Goal: Download file/media

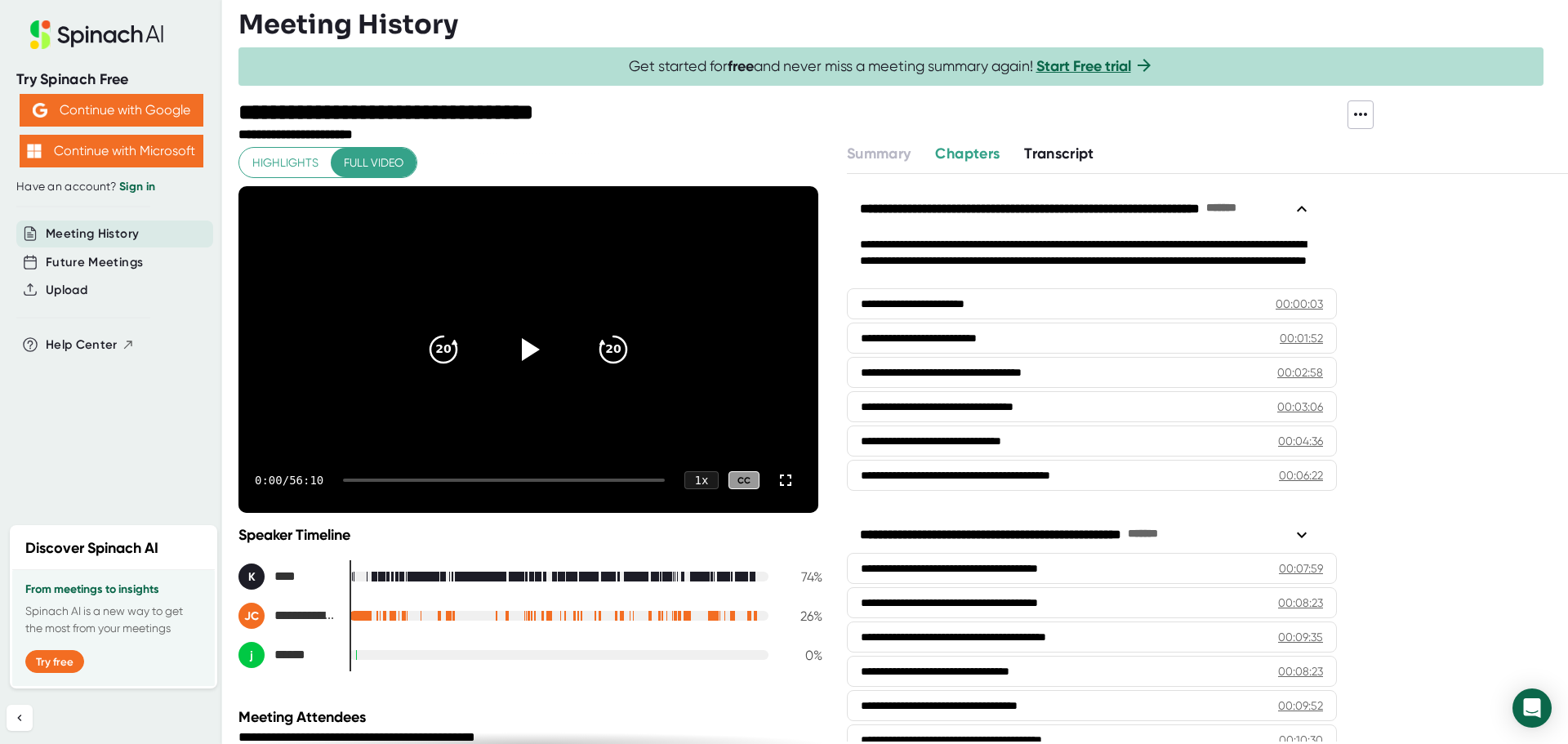
click at [1072, 153] on span "Transcript" at bounding box center [1059, 154] width 70 height 18
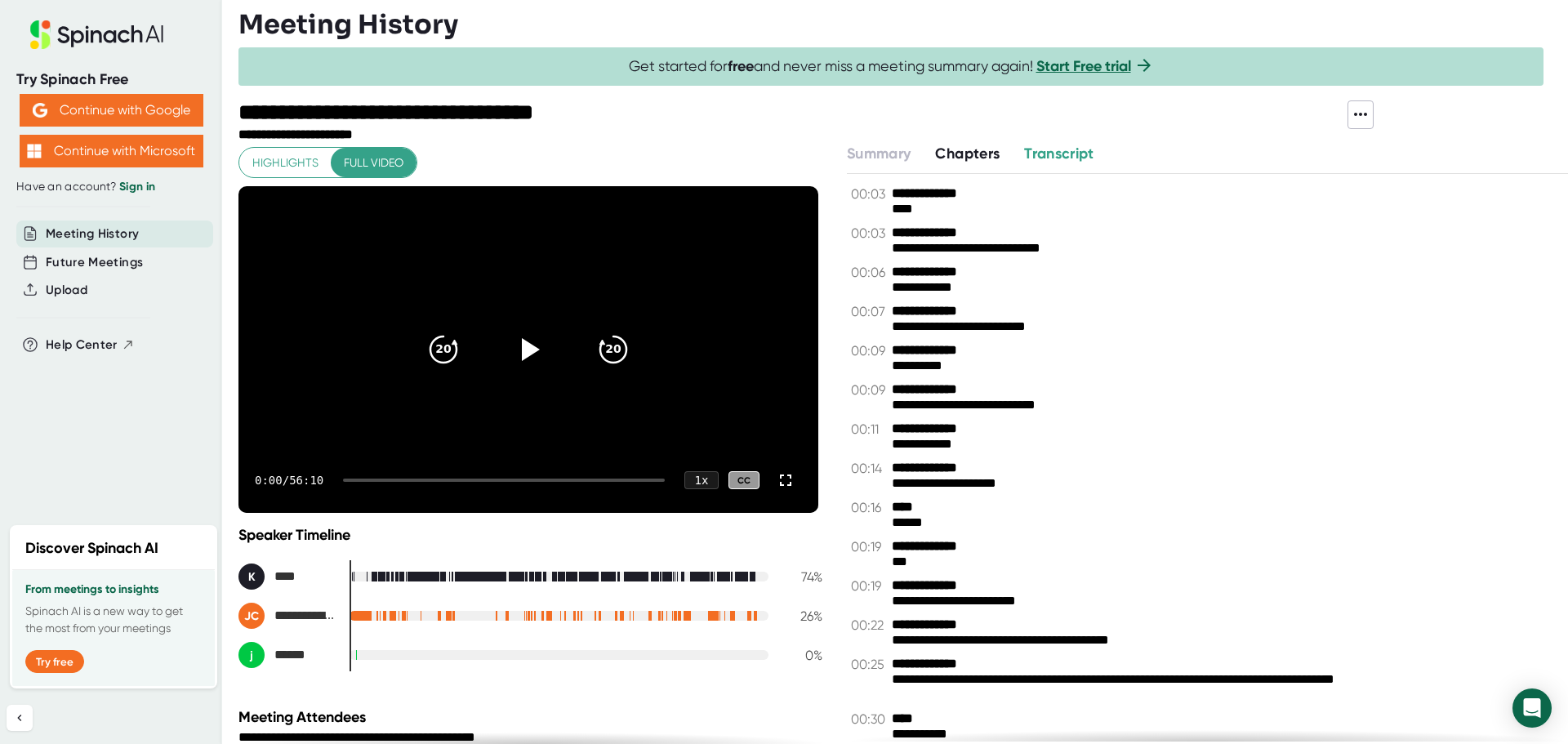
click at [1359, 119] on icon at bounding box center [1360, 115] width 20 height 20
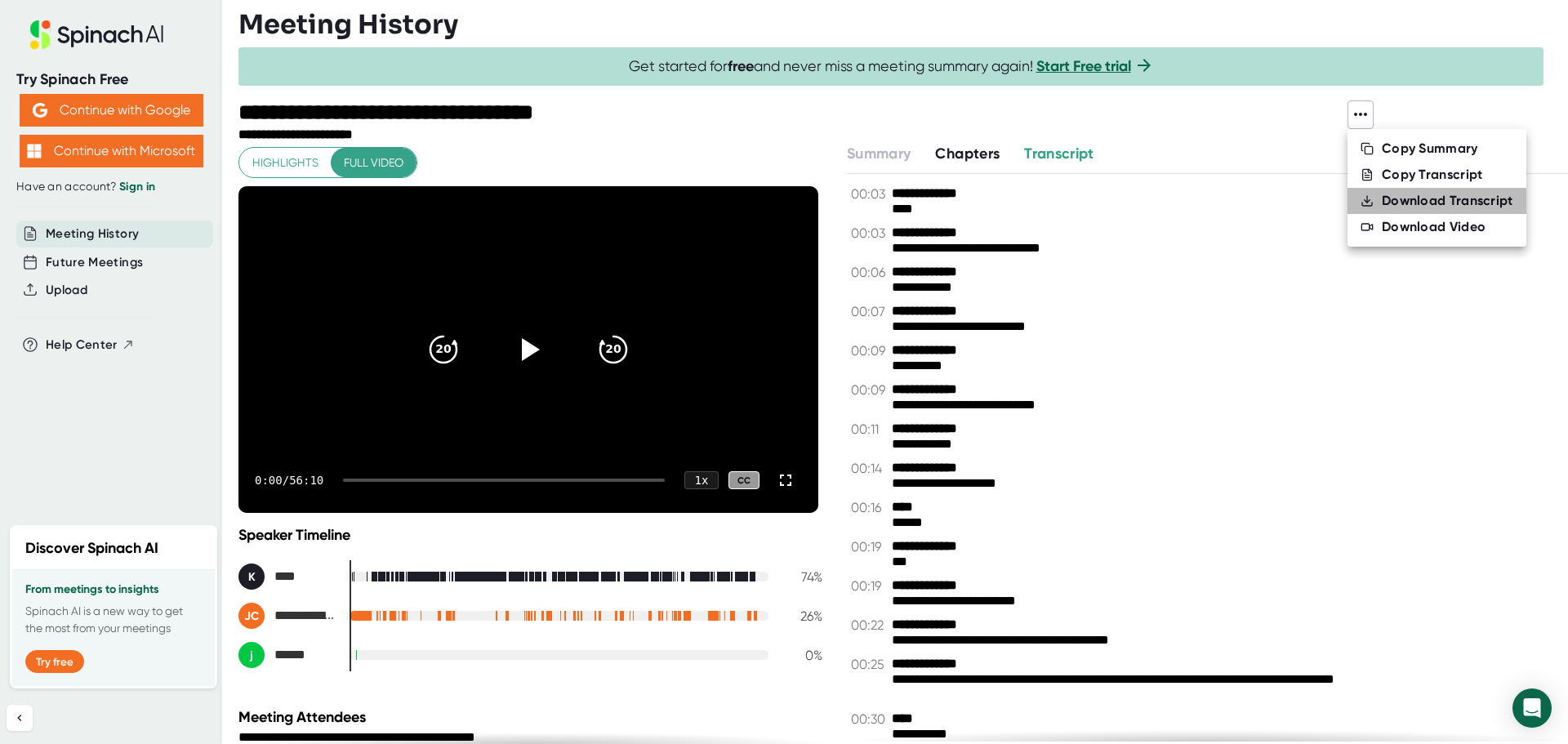
click at [1421, 204] on div "Download Transcript" at bounding box center [1447, 201] width 132 height 16
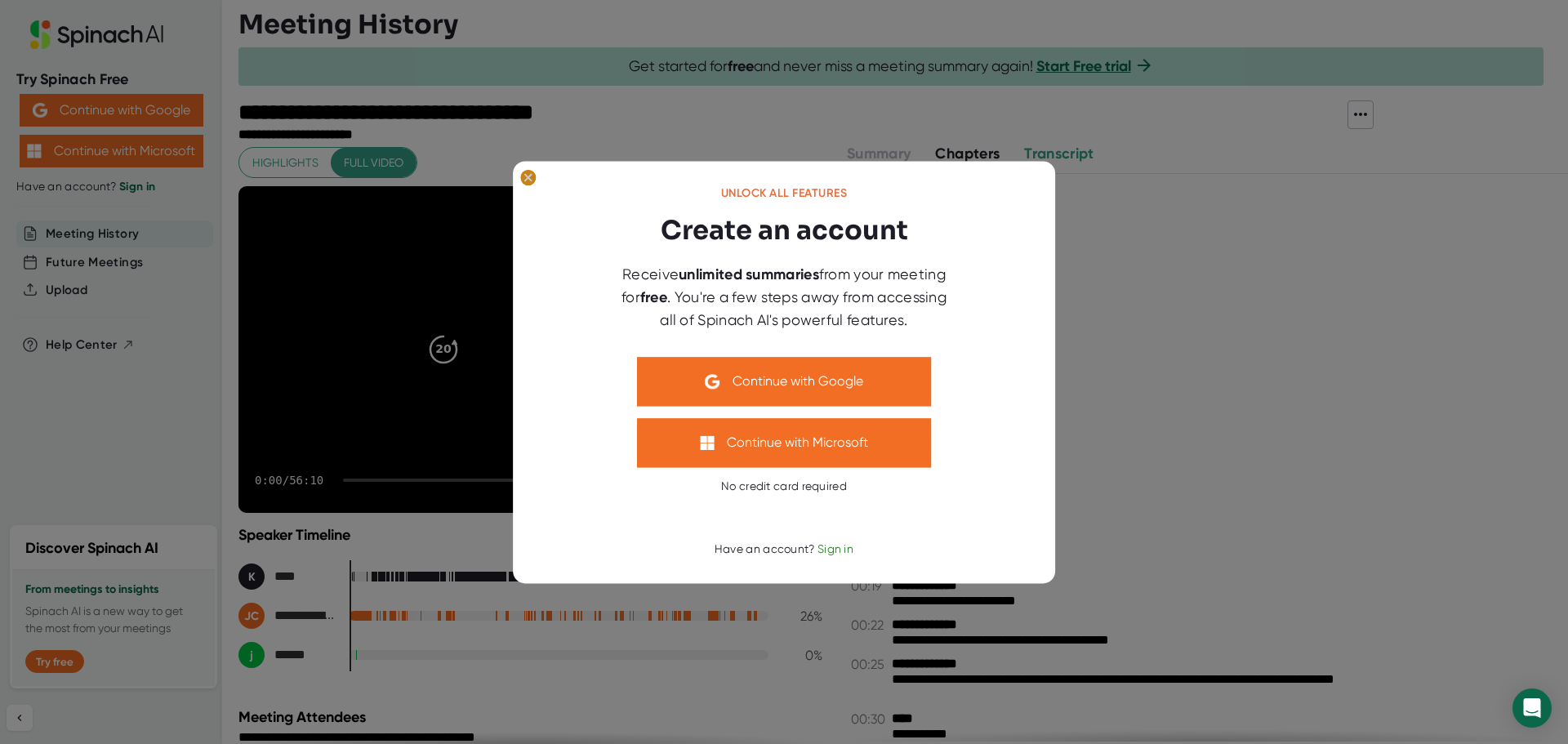
click at [529, 178] on icon at bounding box center [528, 177] width 7 height 7
